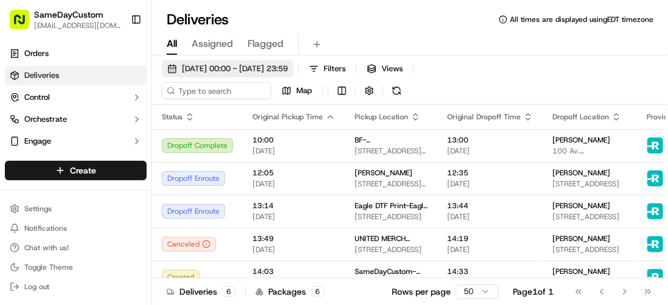
click at [207, 69] on span "19/09/2025 00:00 - 19/09/2025 23:59" at bounding box center [235, 68] width 106 height 11
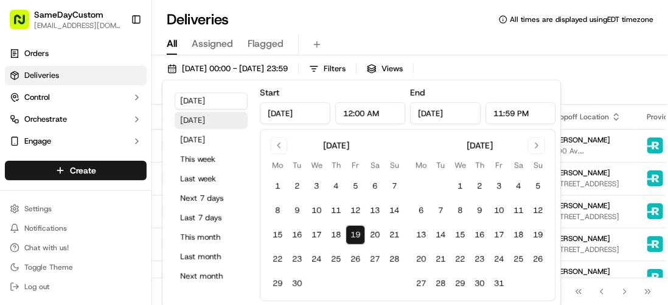
click at [208, 117] on button "Yesterday" at bounding box center [210, 120] width 73 height 17
type input "Sep 18, 2025"
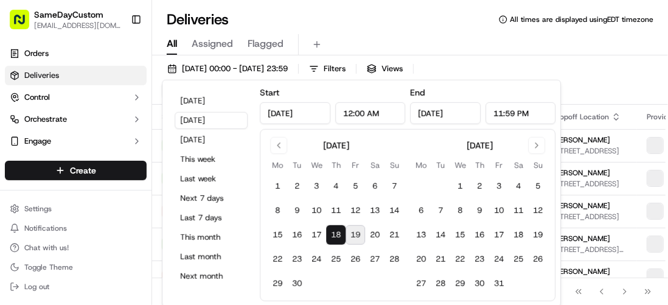
click at [547, 55] on div "All Assigned Flagged" at bounding box center [410, 44] width 516 height 21
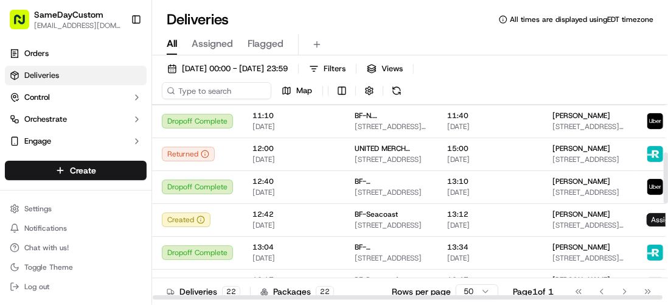
scroll to position [182, 0]
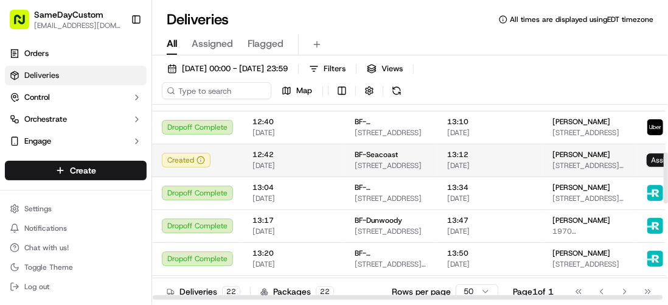
click at [345, 164] on td "BF-Seacoast 380 Lafayette Rd Suite 203, Seabrook, NH 03874, USA" at bounding box center [391, 159] width 92 height 33
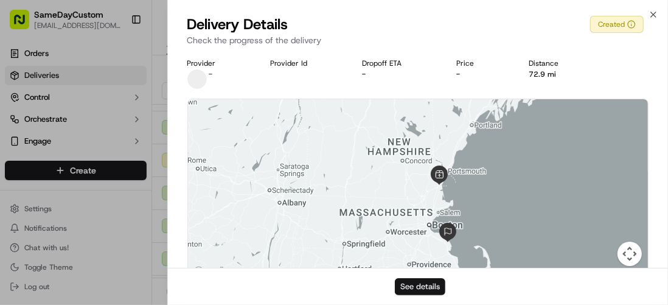
click at [432, 291] on button "See details" at bounding box center [420, 286] width 50 height 17
click at [432, 290] on button "See details" at bounding box center [420, 286] width 50 height 17
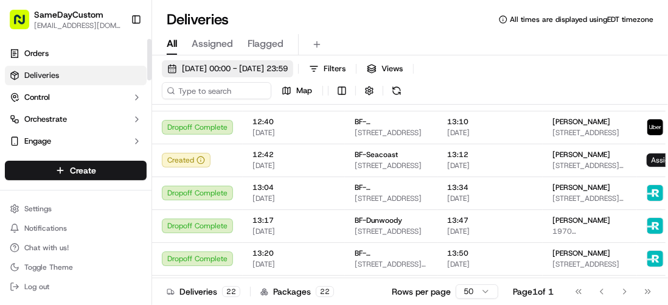
click at [184, 68] on span "[DATE] 00:00 - [DATE] 23:59" at bounding box center [235, 68] width 106 height 11
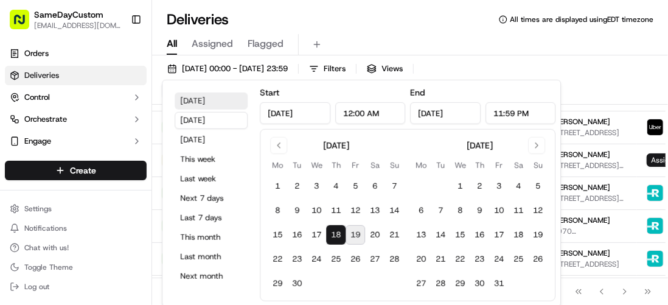
click at [217, 107] on button "[DATE]" at bounding box center [210, 100] width 73 height 17
type input "[DATE]"
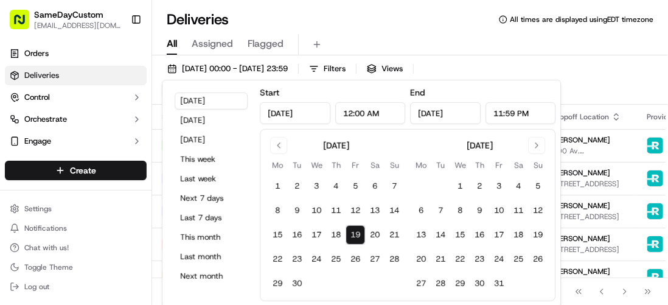
click at [381, 32] on div "All Assigned Flagged" at bounding box center [410, 42] width 516 height 26
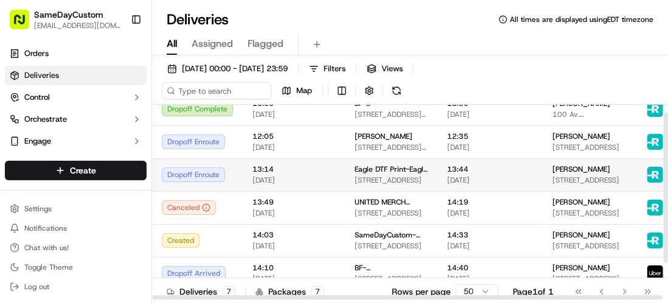
scroll to position [58, 0]
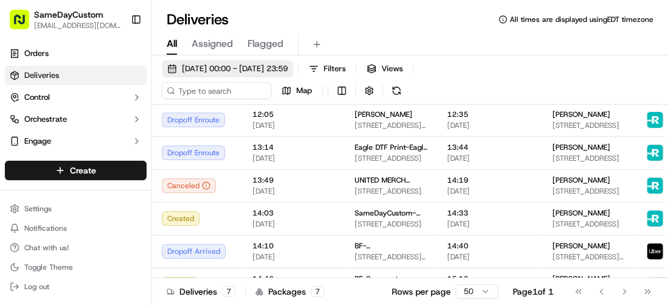
click at [236, 61] on button "[DATE] 00:00 - [DATE] 23:59" at bounding box center [227, 68] width 131 height 17
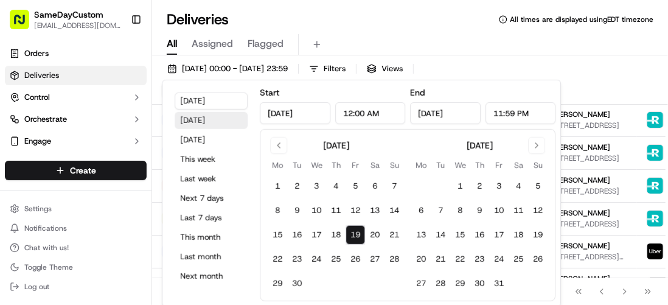
click at [210, 127] on button "[DATE]" at bounding box center [210, 120] width 73 height 17
type input "[DATE]"
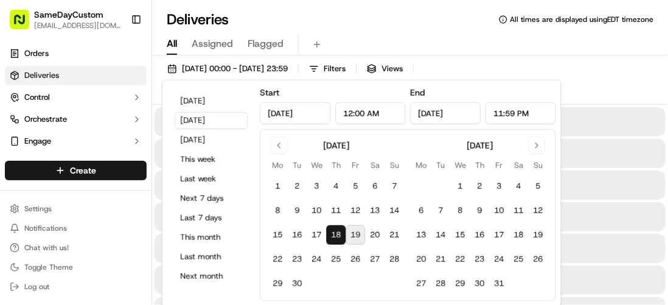
click at [472, 35] on div "All Assigned Flagged" at bounding box center [410, 44] width 516 height 21
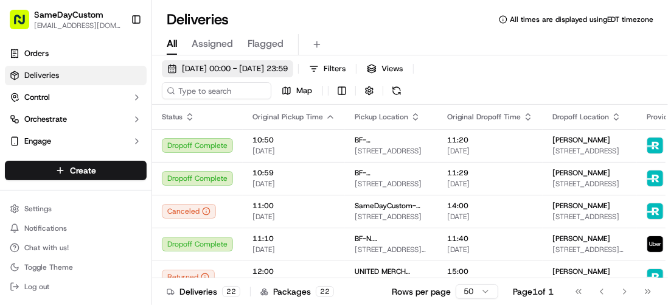
click at [195, 67] on span "18/09/2025 00:00 - 18/09/2025 23:59" at bounding box center [235, 68] width 106 height 11
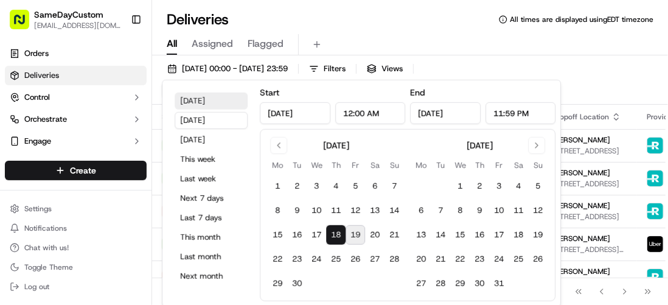
click at [200, 103] on button "Today" at bounding box center [210, 100] width 73 height 17
type input "Sep 19, 2025"
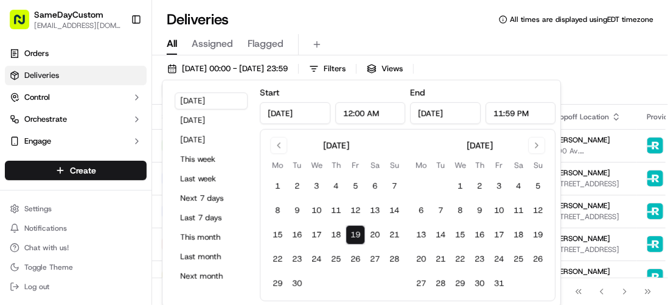
click at [307, 7] on div "Deliveries All times are displayed using EDT timezone All Assigned Flagged 19/0…" at bounding box center [410, 152] width 516 height 305
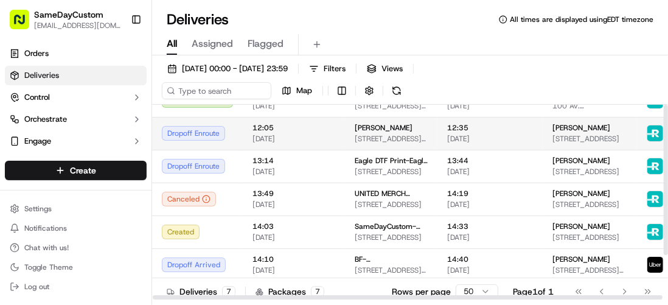
scroll to position [58, 0]
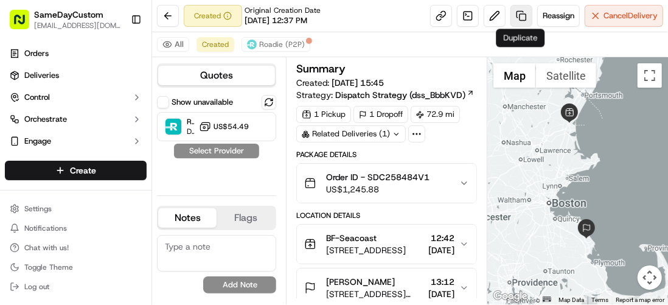
click at [519, 14] on link at bounding box center [521, 16] width 22 height 22
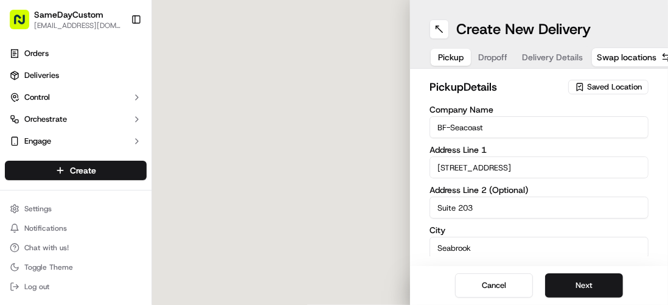
type input "380 Lafayette Rd"
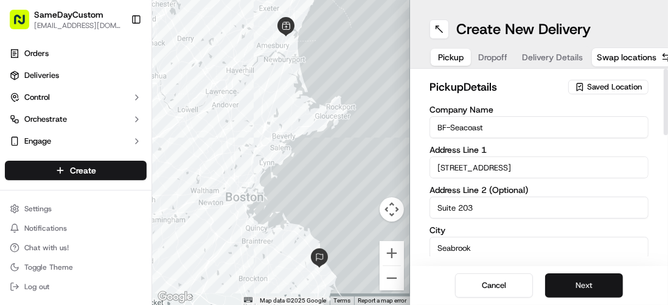
click at [585, 289] on button "Next" at bounding box center [584, 285] width 78 height 24
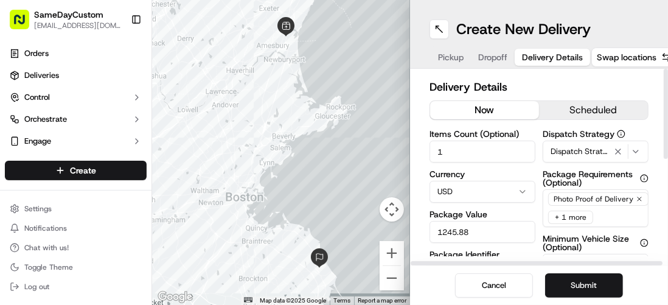
click at [491, 104] on button "now" at bounding box center [484, 110] width 109 height 18
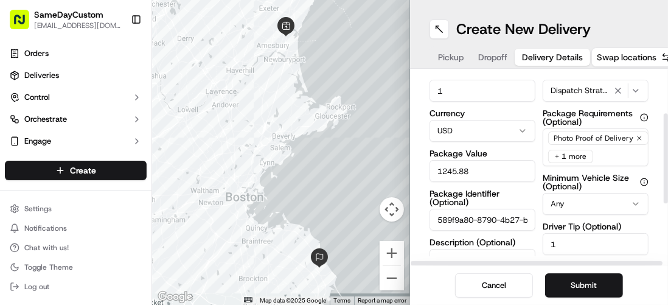
scroll to position [122, 0]
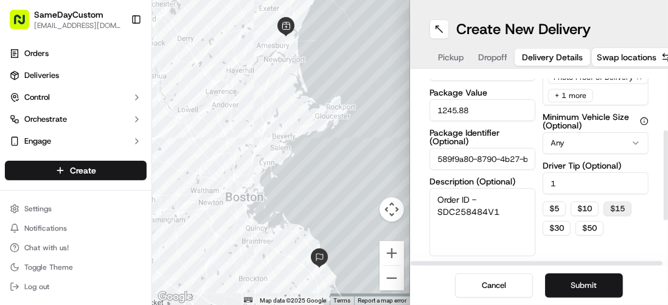
click at [604, 205] on button "$ 15" at bounding box center [617, 208] width 28 height 15
click at [569, 182] on input "15" at bounding box center [595, 183] width 106 height 22
type input "1"
type input "20"
click at [644, 204] on div "Delivery Details now scheduled Items Count (Optional) 1 Currency USD Package Va…" at bounding box center [539, 167] width 258 height 197
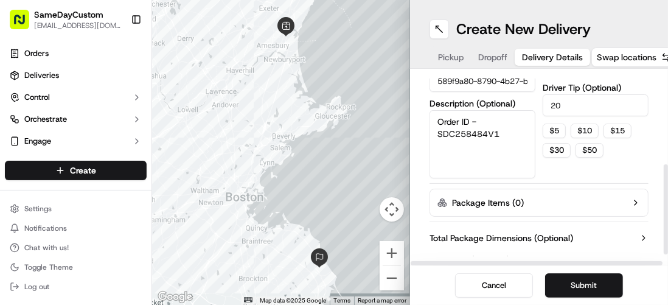
scroll to position [213, 0]
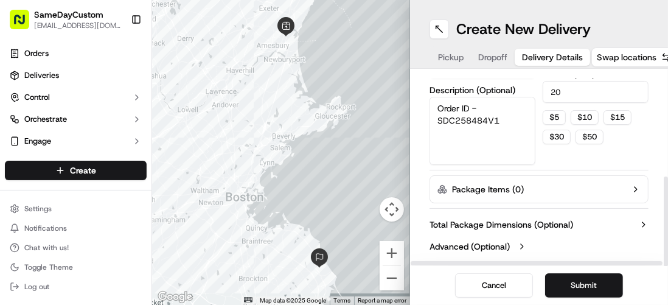
drag, startPoint x: 657, startPoint y: 165, endPoint x: 666, endPoint y: 224, distance: 59.8
click at [666, 224] on div at bounding box center [665, 221] width 4 height 90
click at [580, 286] on button "Submit" at bounding box center [584, 285] width 78 height 24
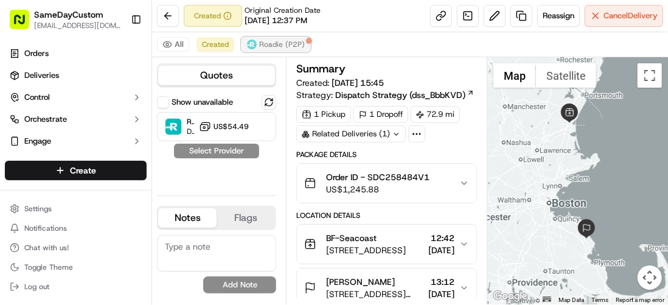
click at [306, 38] on div at bounding box center [309, 41] width 6 height 6
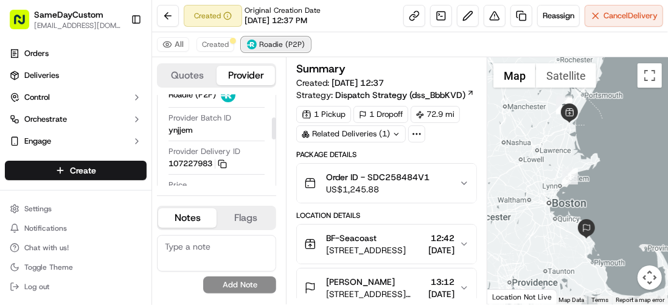
scroll to position [38, 0]
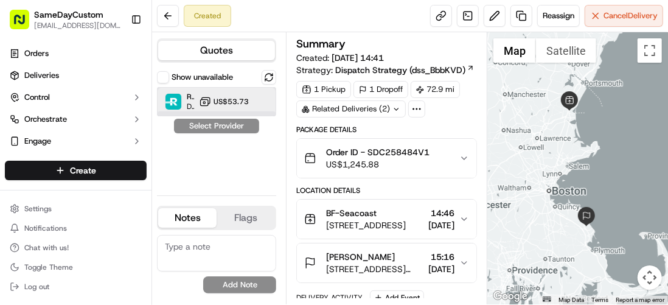
click at [266, 103] on div "Roadie (P2P) Dropoff ETA - US$53.73" at bounding box center [216, 101] width 119 height 29
click at [247, 123] on button "Assign Provider" at bounding box center [216, 126] width 86 height 15
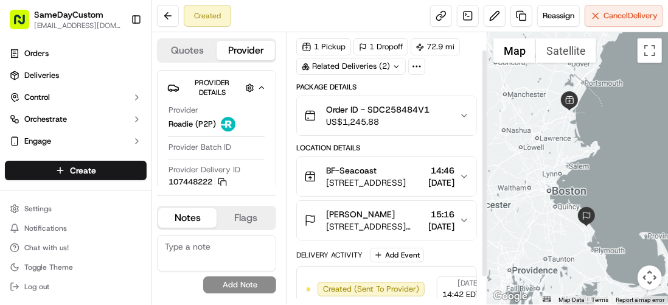
scroll to position [52, 0]
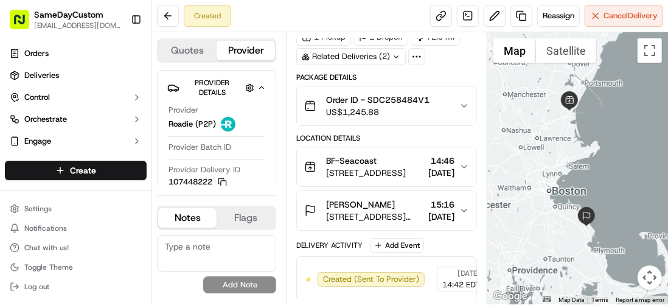
click at [462, 106] on icon "button" at bounding box center [464, 106] width 10 height 10
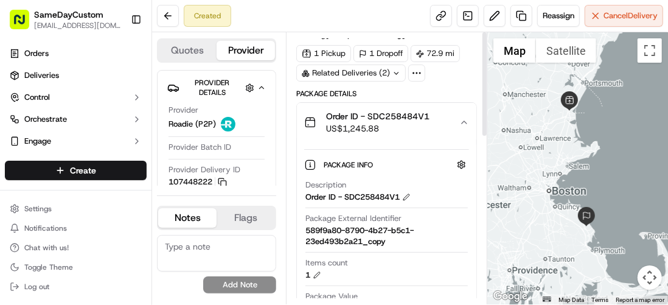
scroll to position [0, 0]
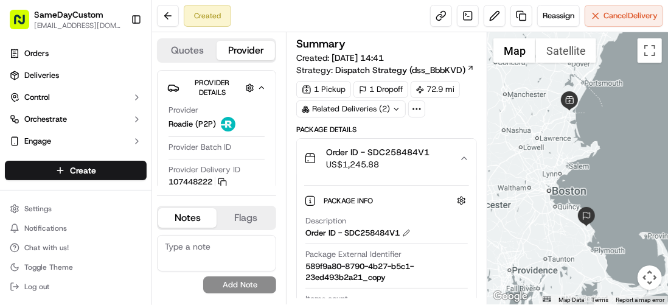
click at [465, 154] on icon "button" at bounding box center [464, 158] width 10 height 10
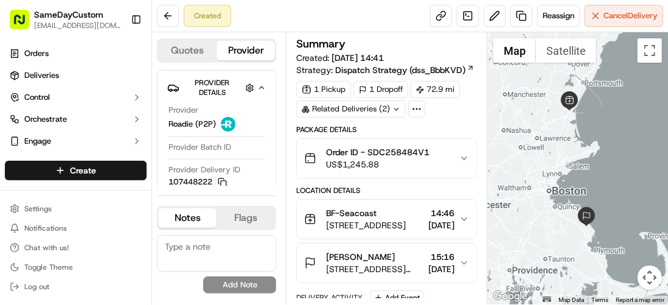
scroll to position [52, 0]
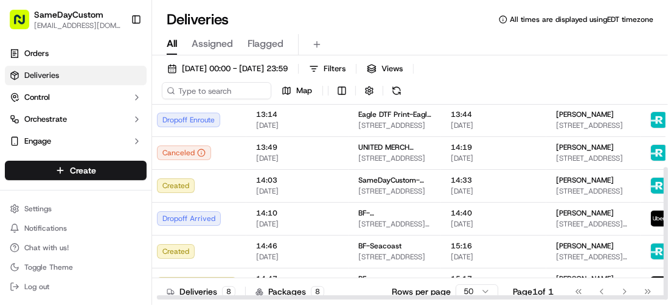
scroll to position [91, 0]
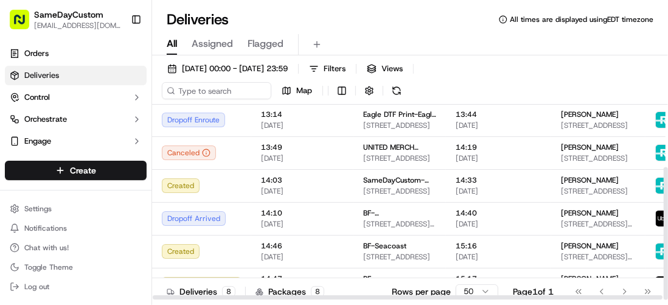
drag, startPoint x: 374, startPoint y: 295, endPoint x: 356, endPoint y: 298, distance: 17.8
click at [356, 298] on div at bounding box center [407, 297] width 509 height 4
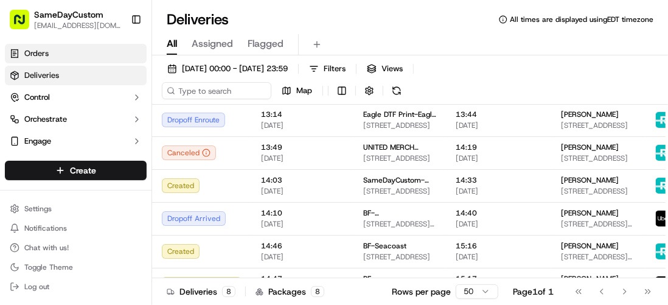
scroll to position [0, 0]
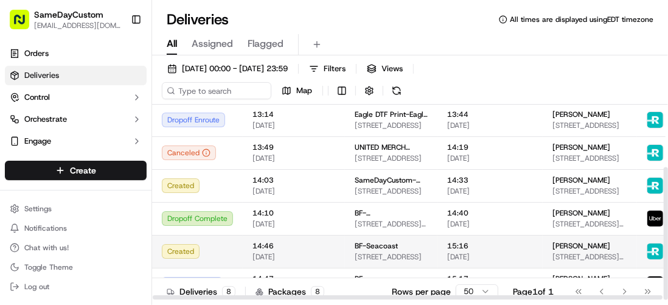
click at [508, 252] on span "[DATE]" at bounding box center [490, 257] width 86 height 10
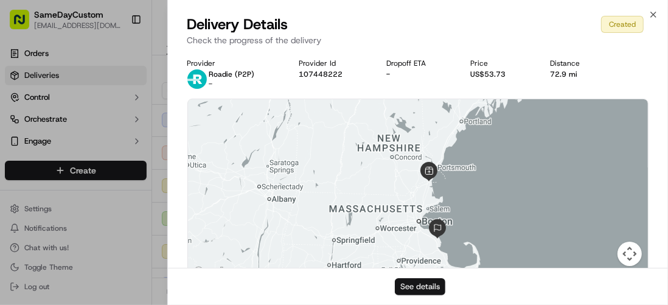
click at [419, 288] on button "See details" at bounding box center [420, 286] width 50 height 17
click at [650, 13] on icon "button" at bounding box center [653, 15] width 10 height 10
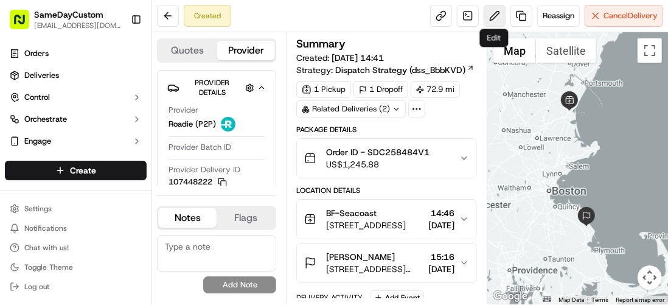
click at [488, 21] on button at bounding box center [494, 16] width 22 height 22
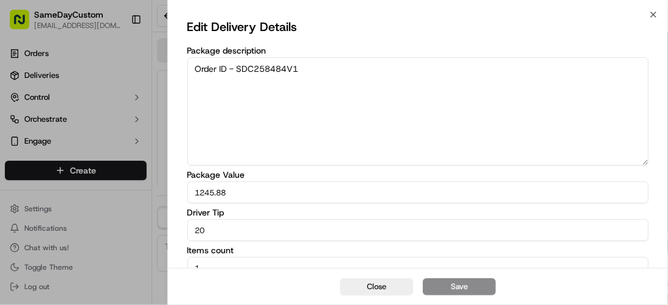
click at [220, 226] on input "20" at bounding box center [417, 230] width 461 height 22
click at [218, 226] on input "20" at bounding box center [417, 230] width 461 height 22
drag, startPoint x: 205, startPoint y: 232, endPoint x: 191, endPoint y: 232, distance: 14.6
click at [191, 232] on input "20" at bounding box center [417, 230] width 461 height 22
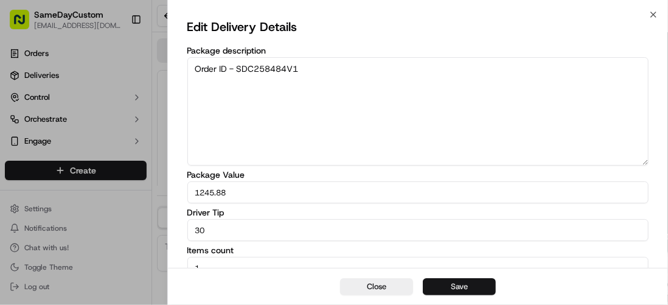
type input "30"
click at [458, 291] on button "Save" at bounding box center [459, 286] width 73 height 17
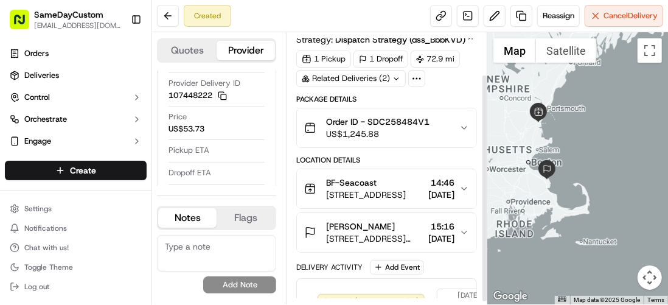
scroll to position [52, 0]
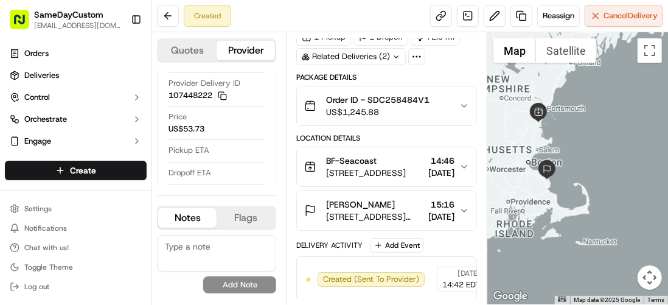
click at [468, 101] on icon "button" at bounding box center [464, 106] width 10 height 10
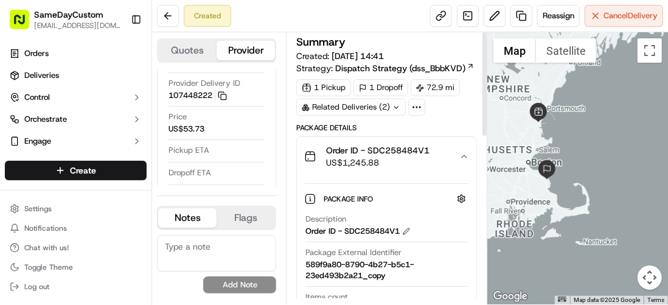
scroll to position [0, 0]
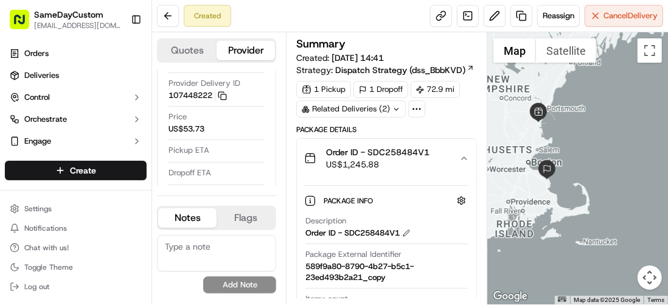
click at [464, 157] on icon "button" at bounding box center [464, 158] width 10 height 10
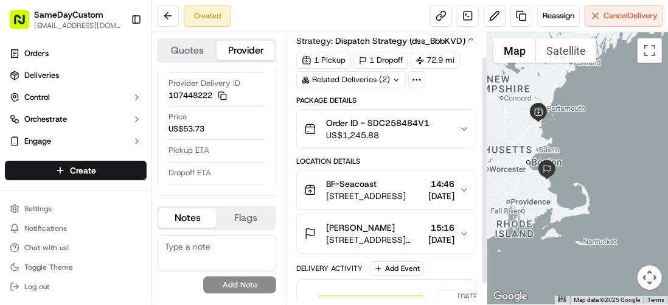
scroll to position [52, 0]
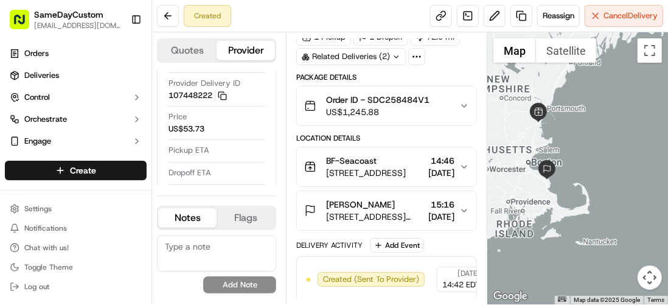
click at [466, 103] on icon "button" at bounding box center [464, 106] width 10 height 10
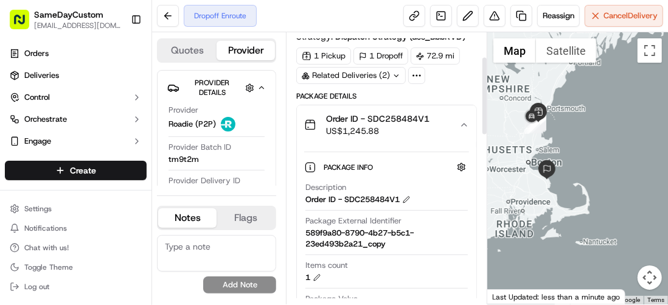
scroll to position [0, 0]
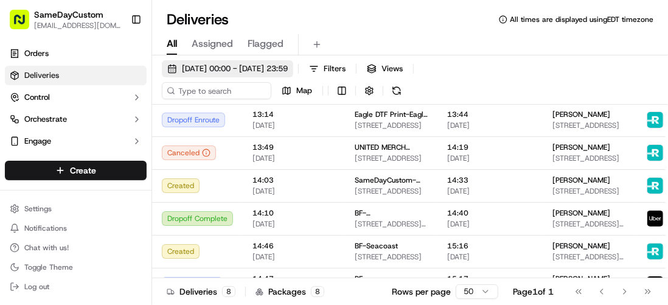
click at [178, 65] on button "[DATE] 00:00 - [DATE] 23:59" at bounding box center [227, 68] width 131 height 17
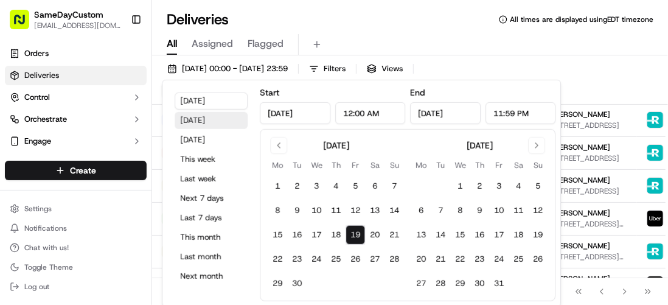
click at [218, 123] on button "[DATE]" at bounding box center [210, 120] width 73 height 17
type input "[DATE]"
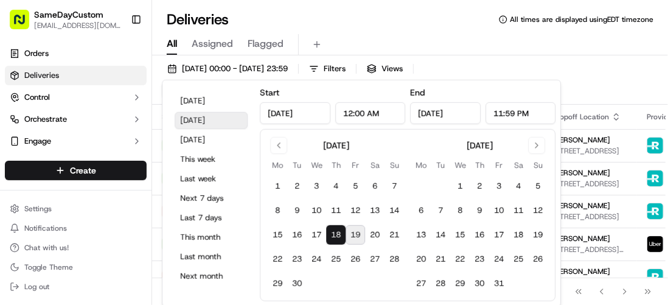
click at [200, 122] on button "[DATE]" at bounding box center [210, 120] width 73 height 17
click at [508, 32] on div "All Assigned Flagged" at bounding box center [410, 42] width 516 height 26
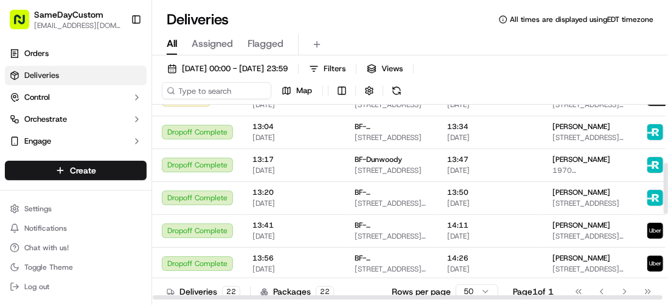
scroll to position [122, 0]
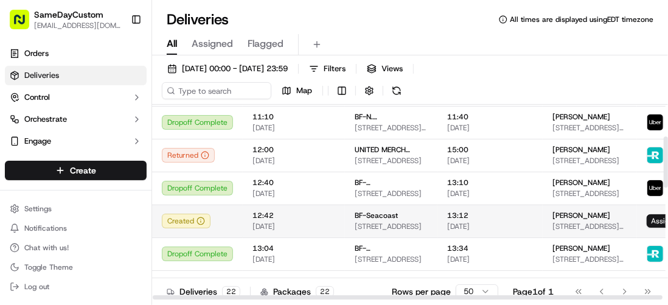
click at [351, 209] on td "BF-Seacoast [STREET_ADDRESS]" at bounding box center [391, 220] width 92 height 33
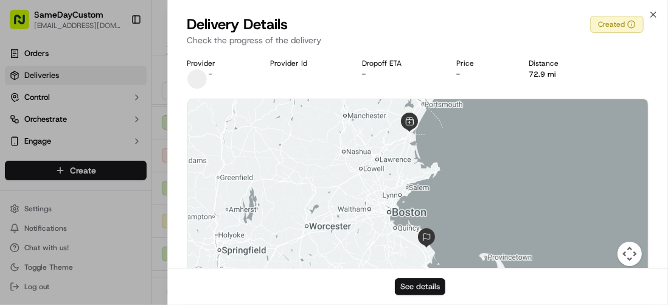
click at [408, 288] on button "See details" at bounding box center [420, 286] width 50 height 17
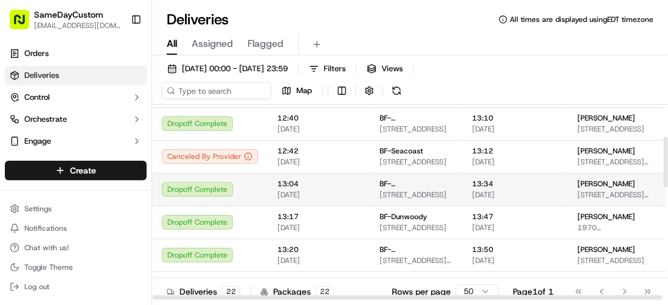
scroll to position [0, 0]
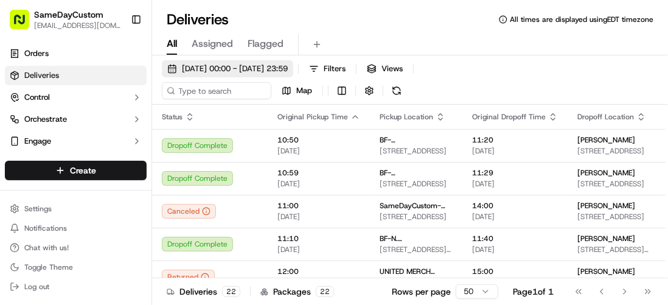
click at [205, 64] on span "[DATE] 00:00 - [DATE] 23:59" at bounding box center [235, 68] width 106 height 11
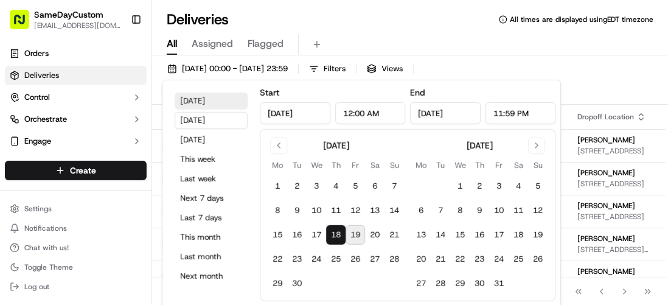
click at [185, 105] on button "[DATE]" at bounding box center [210, 100] width 73 height 17
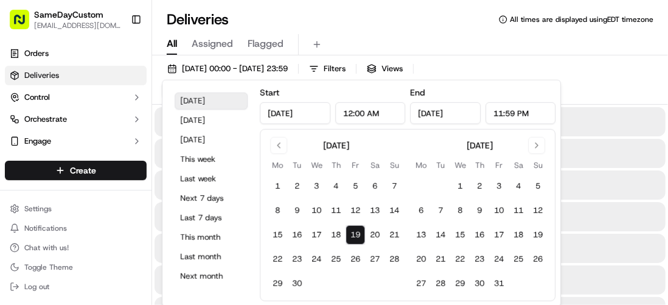
type input "[DATE]"
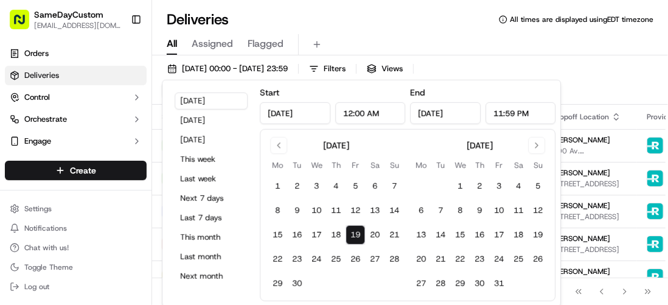
click at [505, 57] on div "[DATE] 00:00 - [DATE] 23:59 Filters Views Map Status Original Pickup Time Picku…" at bounding box center [410, 192] width 516 height 274
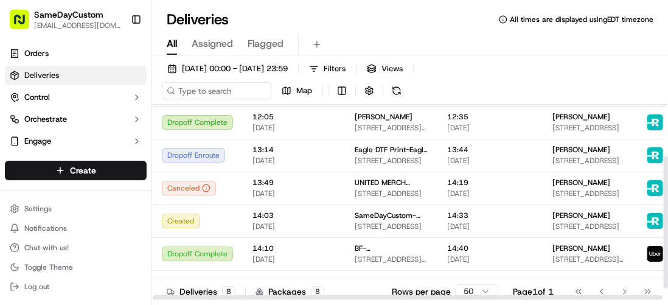
scroll to position [91, 0]
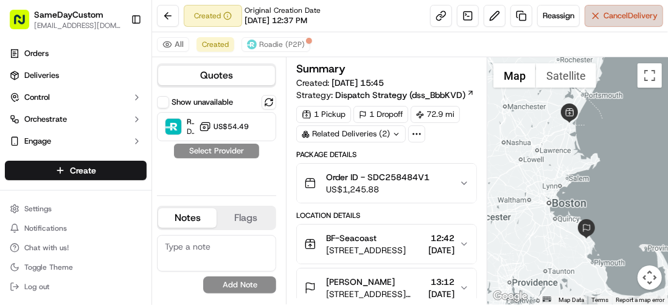
click at [629, 13] on span "Cancel Delivery" at bounding box center [630, 15] width 54 height 11
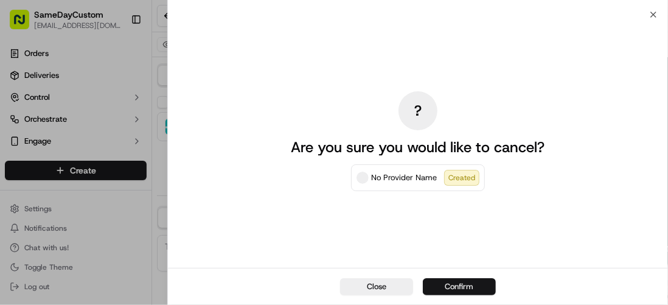
click at [474, 283] on button "Confirm" at bounding box center [459, 286] width 73 height 17
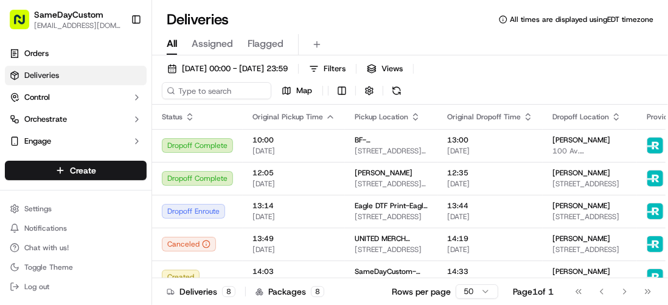
scroll to position [91, 0]
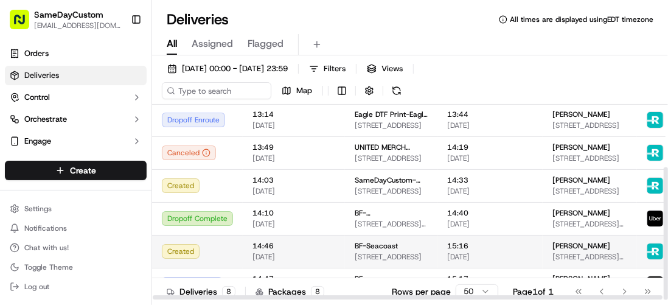
click at [381, 244] on span "BF-Seacoast" at bounding box center [375, 246] width 43 height 10
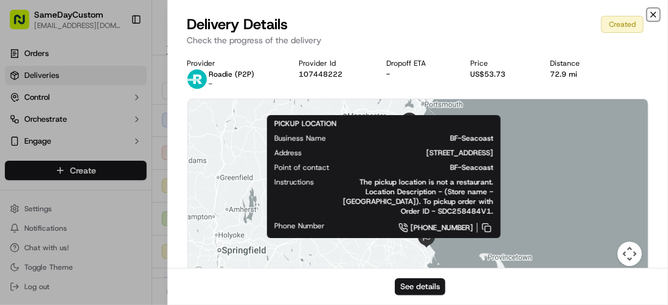
click at [649, 13] on icon "button" at bounding box center [653, 15] width 10 height 10
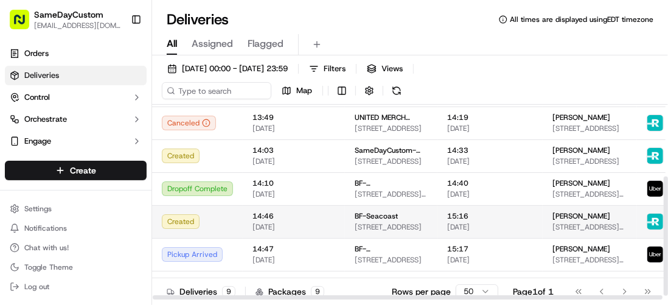
scroll to position [124, 0]
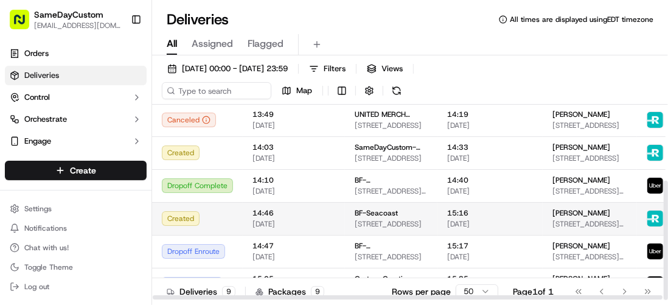
click at [528, 212] on td "15:16 19/09/2025" at bounding box center [489, 218] width 105 height 33
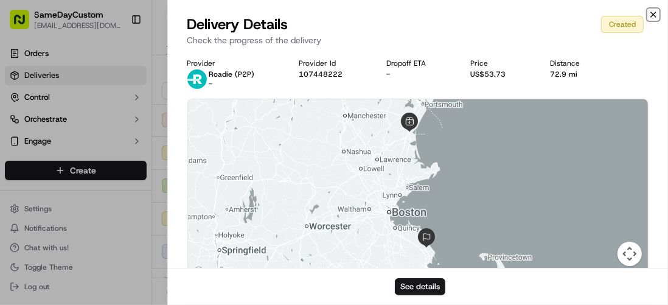
click at [651, 12] on icon "button" at bounding box center [653, 15] width 10 height 10
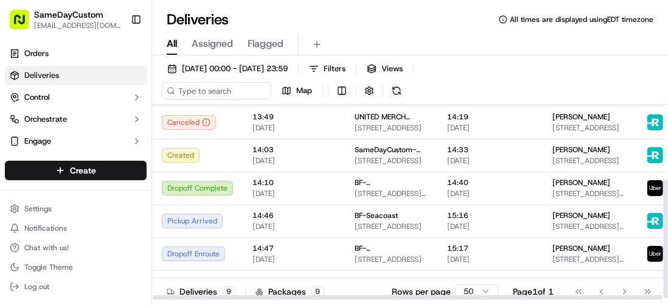
scroll to position [124, 0]
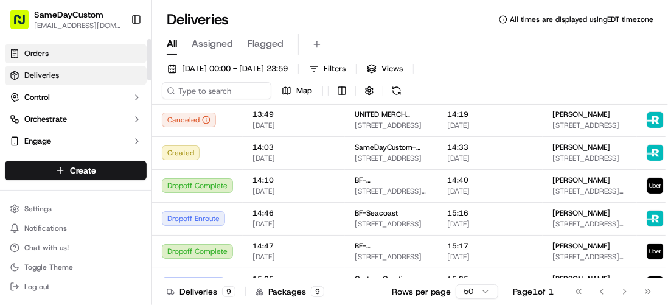
click at [108, 49] on link "Orders" at bounding box center [76, 53] width 142 height 19
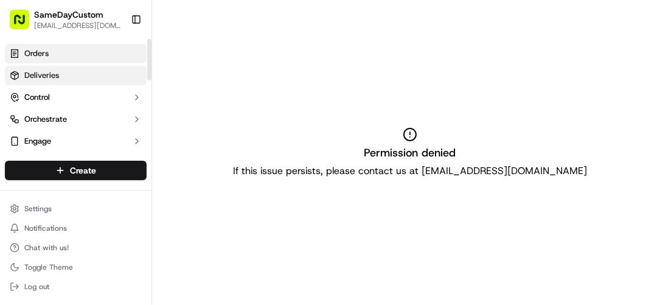
click at [78, 76] on link "Deliveries" at bounding box center [76, 75] width 142 height 19
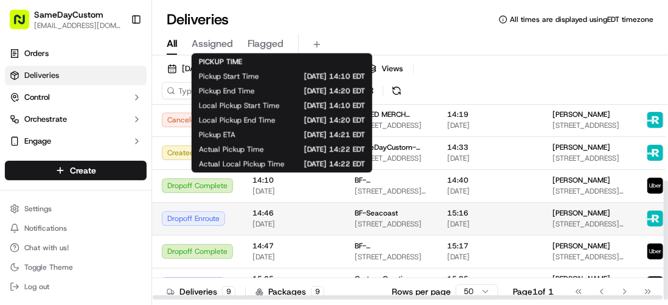
scroll to position [124, 0]
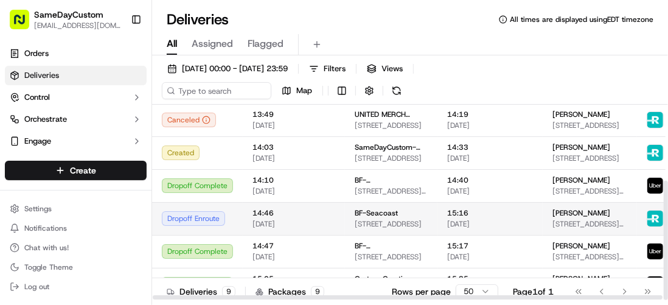
click at [319, 214] on span "14:46" at bounding box center [293, 213] width 83 height 10
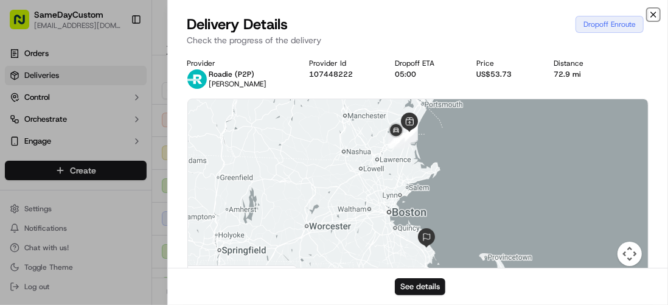
click at [653, 11] on icon "button" at bounding box center [653, 15] width 10 height 10
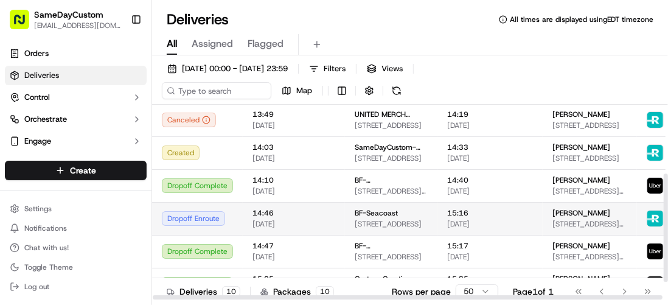
click at [398, 212] on div "BF-Seacoast" at bounding box center [390, 213] width 73 height 10
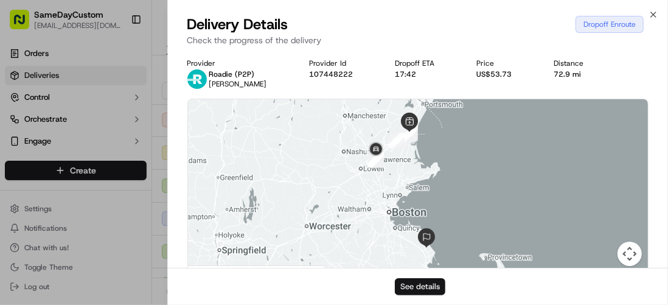
click at [407, 280] on button "See details" at bounding box center [420, 286] width 50 height 17
